Goal: Task Accomplishment & Management: Manage account settings

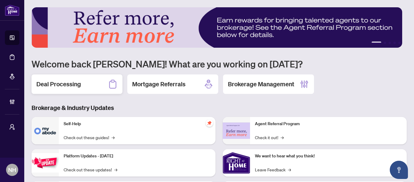
click at [88, 79] on div "Deal Processing" at bounding box center [77, 83] width 91 height 19
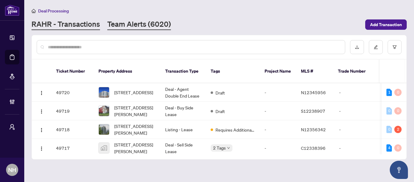
click at [116, 28] on link "Team Alerts (6020)" at bounding box center [139, 24] width 64 height 11
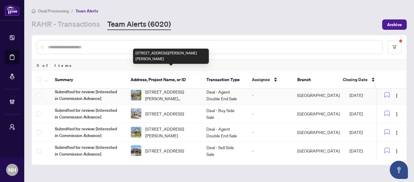
scroll to position [23, 0]
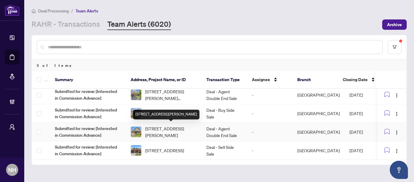
click at [175, 130] on span "[STREET_ADDRESS][PERSON_NAME]" at bounding box center [171, 131] width 52 height 13
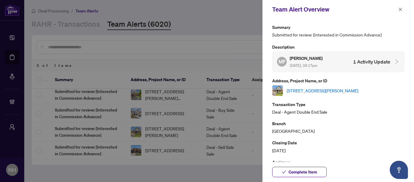
click at [321, 91] on link "[STREET_ADDRESS][PERSON_NAME]" at bounding box center [323, 90] width 72 height 7
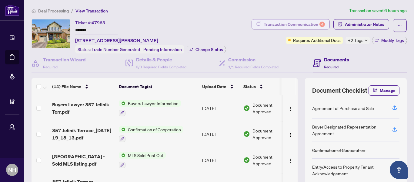
click at [285, 25] on div "Transaction Communication 4" at bounding box center [294, 24] width 61 height 10
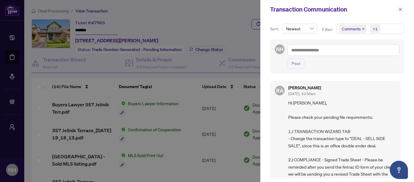
scroll to position [1, 0]
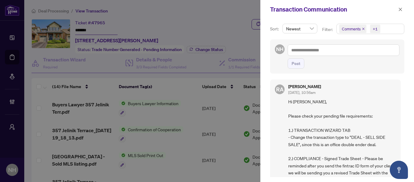
click at [364, 29] on icon "close" at bounding box center [363, 28] width 3 height 3
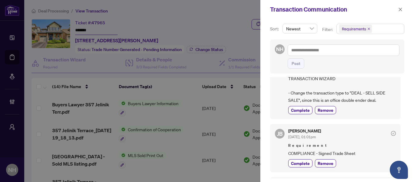
scroll to position [30, 0]
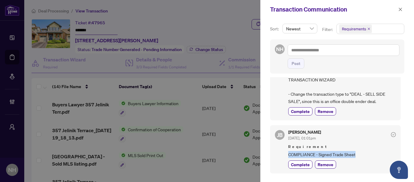
drag, startPoint x: 356, startPoint y: 154, endPoint x: 318, endPoint y: 154, distance: 38.2
click at [289, 154] on span "COMPLIANCE - Signed Trade Sheet" at bounding box center [343, 154] width 108 height 7
copy span "COMPLIANCE - Signed Trade Sheet"
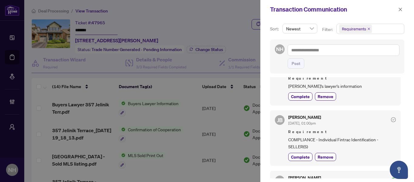
scroll to position [182, 0]
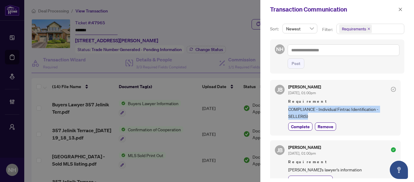
drag, startPoint x: 287, startPoint y: 109, endPoint x: 316, endPoint y: 115, distance: 29.8
click at [316, 115] on div "JB Jean Belarde Aug/20/2025, 01:00pm Requirement COMPLIANCE - Individual Fintra…" at bounding box center [335, 108] width 131 height 56
copy span "COMPLIANCE - Individual Fintrac Identification - SELLER(S)"
drag, startPoint x: 401, startPoint y: 10, endPoint x: 381, endPoint y: 19, distance: 21.9
click at [401, 10] on icon "close" at bounding box center [400, 9] width 3 height 3
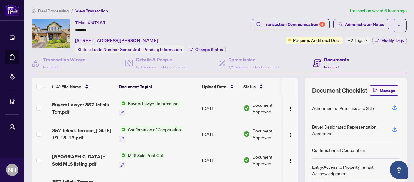
click at [57, 13] on span "Deal Processing" at bounding box center [53, 10] width 31 height 5
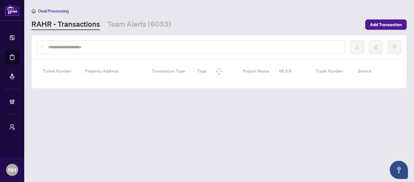
click at [107, 47] on input "text" at bounding box center [194, 47] width 292 height 7
paste input "**********"
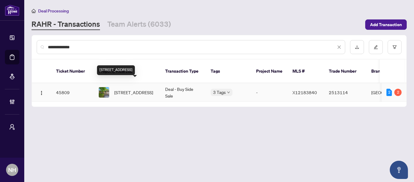
type input "**********"
click at [146, 89] on span "236 Concord Rd, London North, Ontario N6G 3H8, Canada" at bounding box center [133, 92] width 39 height 7
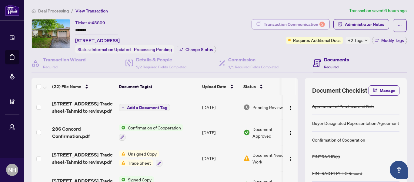
click at [268, 25] on div "Transaction Communication 2" at bounding box center [294, 24] width 61 height 10
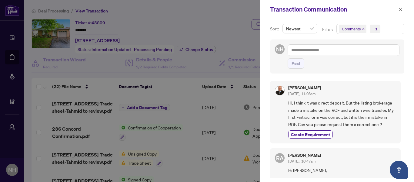
click at [360, 29] on span "Comments" at bounding box center [351, 29] width 19 height 6
click at [361, 29] on span "Comments" at bounding box center [352, 29] width 27 height 8
click at [363, 29] on icon "close" at bounding box center [363, 28] width 3 height 3
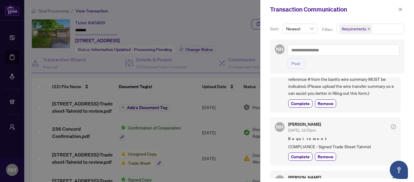
scroll to position [91, 0]
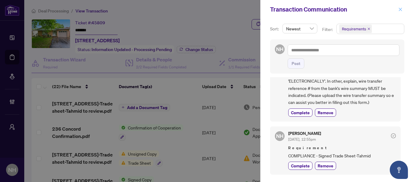
click at [398, 10] on button "button" at bounding box center [401, 9] width 8 height 7
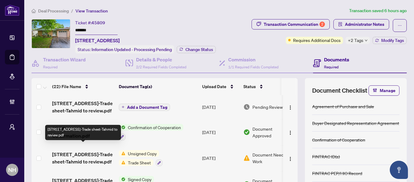
scroll to position [0, 0]
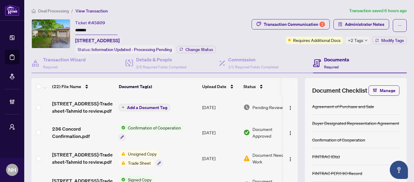
click at [270, 30] on span "Transaction Communication 2" at bounding box center [291, 25] width 78 height 13
click at [270, 26] on div "Transaction Communication 2" at bounding box center [294, 24] width 61 height 10
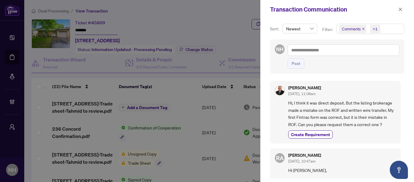
click at [363, 28] on icon "close" at bounding box center [363, 28] width 3 height 3
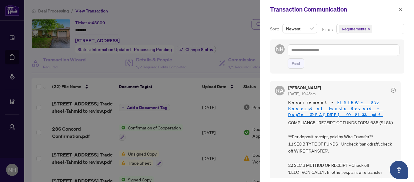
drag, startPoint x: 312, startPoint y: 102, endPoint x: 377, endPoint y: 103, distance: 65.5
click at [377, 103] on span "Requirement - FINTRAC - 635 Receipt of Funds Record - PropTx-OREA_2025-08-07 09…" at bounding box center [343, 108] width 108 height 18
click at [401, 8] on icon "close" at bounding box center [401, 9] width 4 height 4
